Goal: Task Accomplishment & Management: Manage account settings

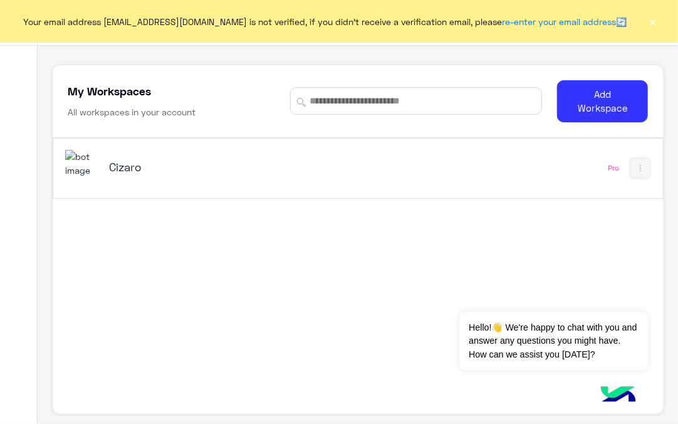
click at [653, 27] on button "×" at bounding box center [653, 21] width 13 height 13
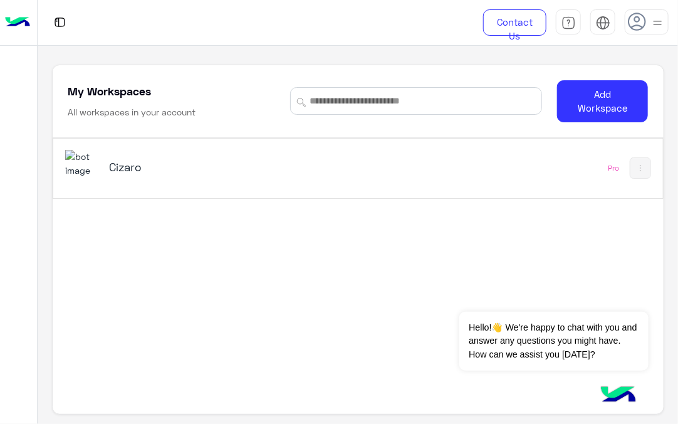
click at [164, 160] on h5 "Cizaro" at bounding box center [214, 166] width 211 height 15
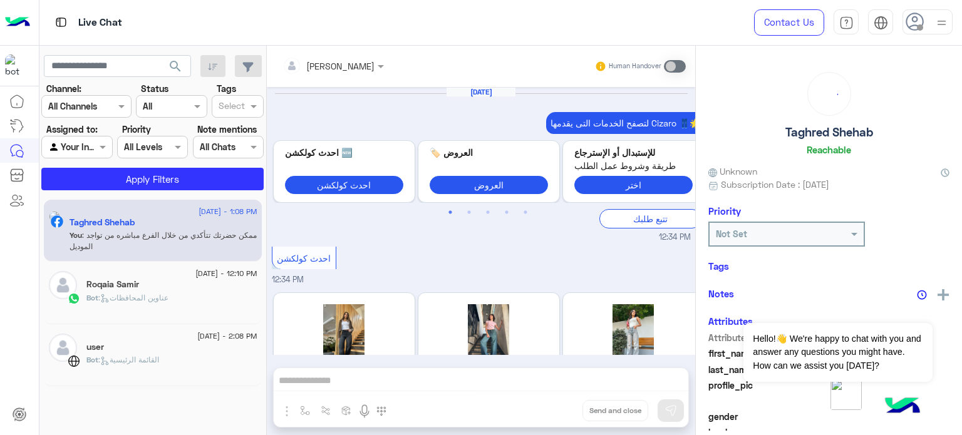
scroll to position [392, 0]
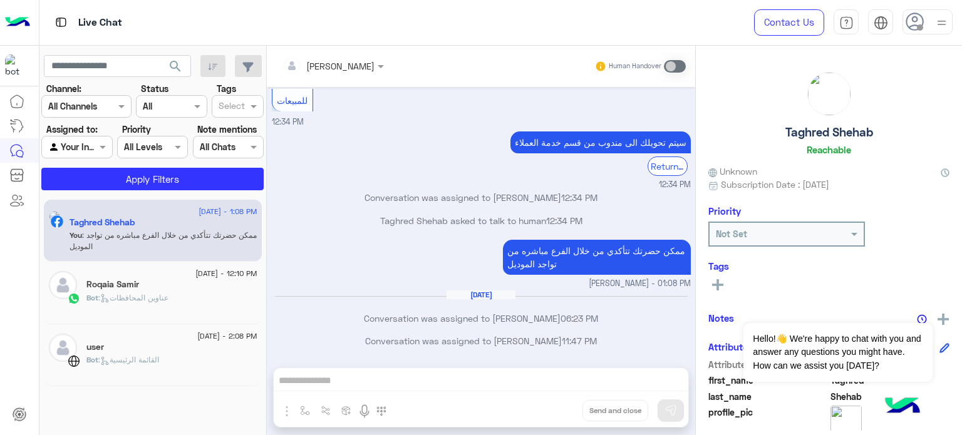
click at [677, 17] on img at bounding box center [942, 23] width 16 height 16
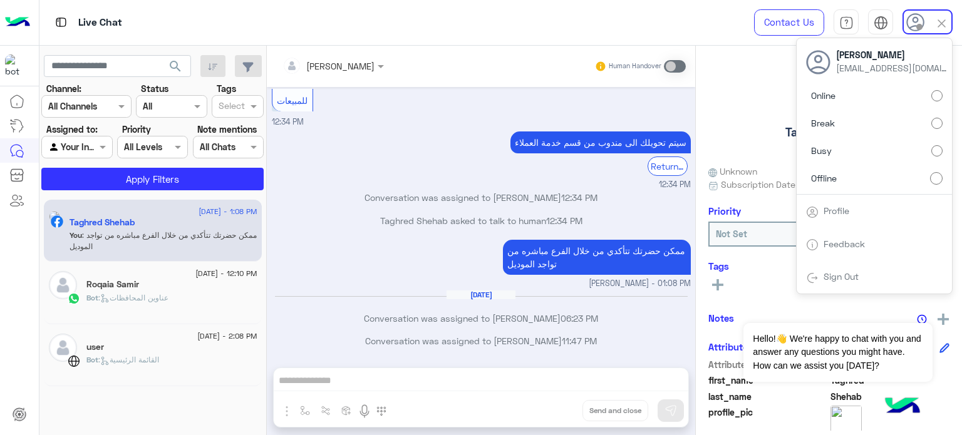
click at [677, 95] on label "Online" at bounding box center [874, 96] width 137 height 23
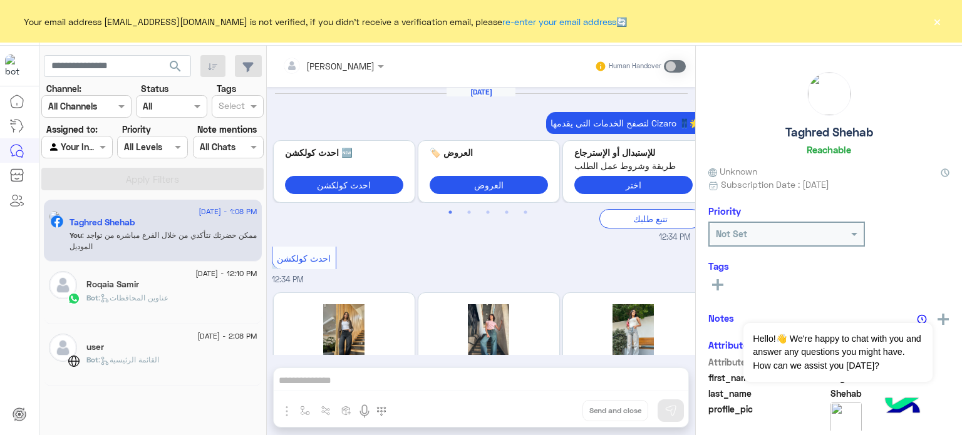
scroll to position [392, 0]
